Goal: Check status: Check status

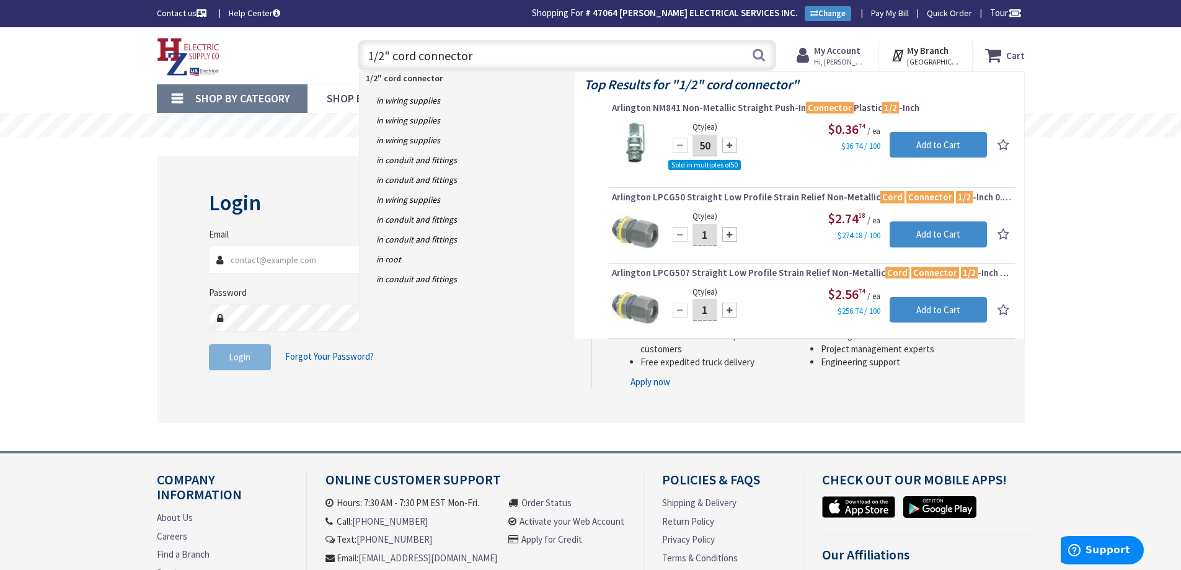
click at [544, 503] on link "Order Status" at bounding box center [546, 502] width 50 height 13
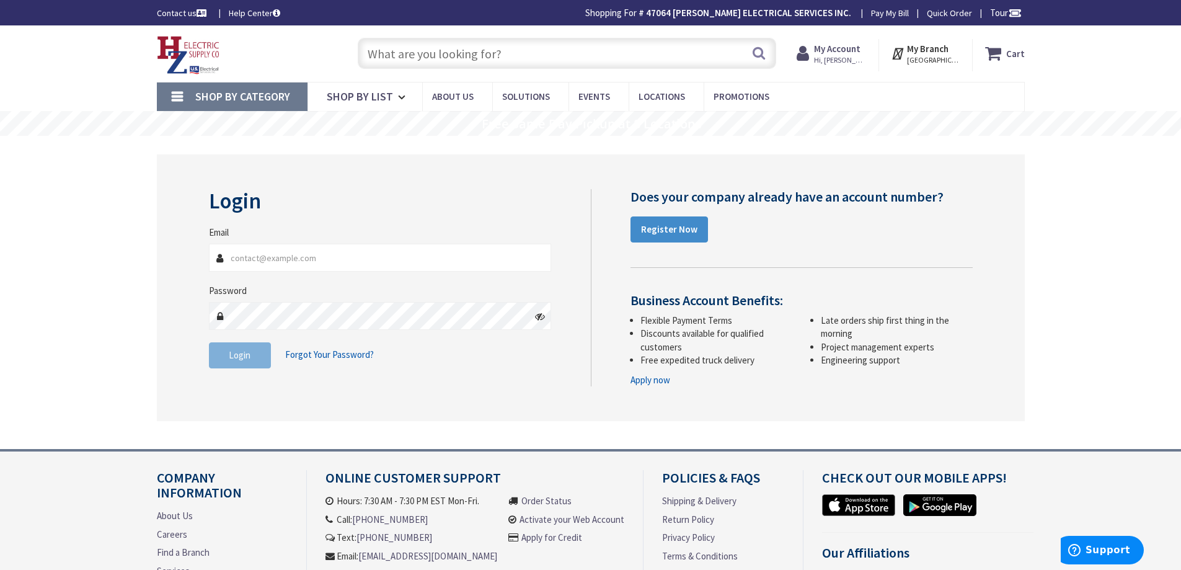
type input "[GEOGRAPHIC_DATA], [STREET_ADDRESS]"
click at [539, 500] on link "Order Status" at bounding box center [546, 500] width 50 height 13
click at [283, 252] on input "Email" at bounding box center [380, 258] width 343 height 28
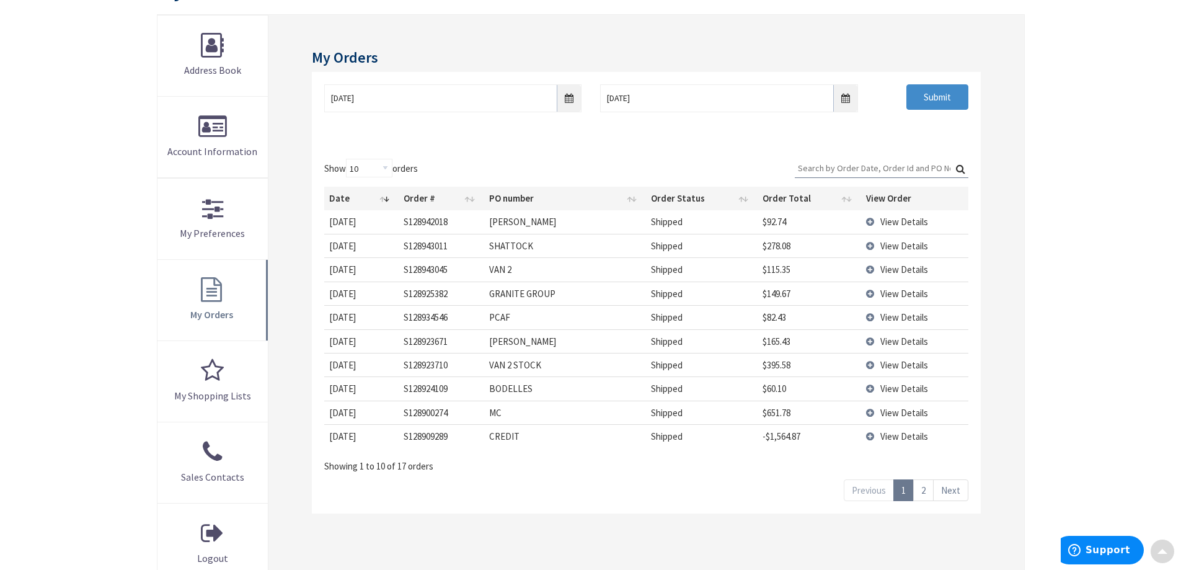
scroll to position [186, 0]
